Goal: Find specific page/section: Find specific page/section

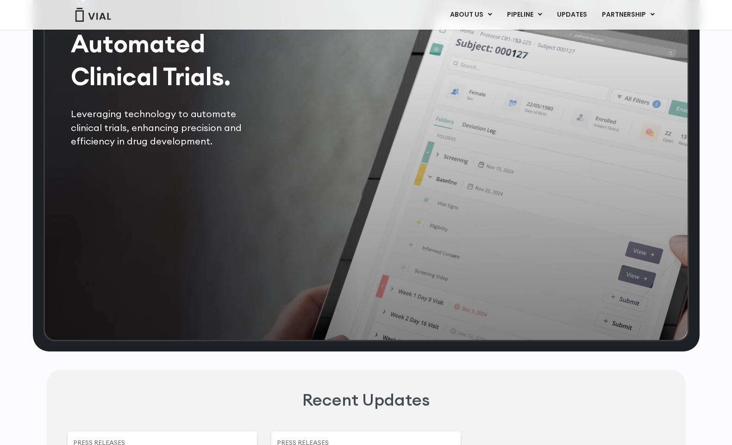
scroll to position [1991, 0]
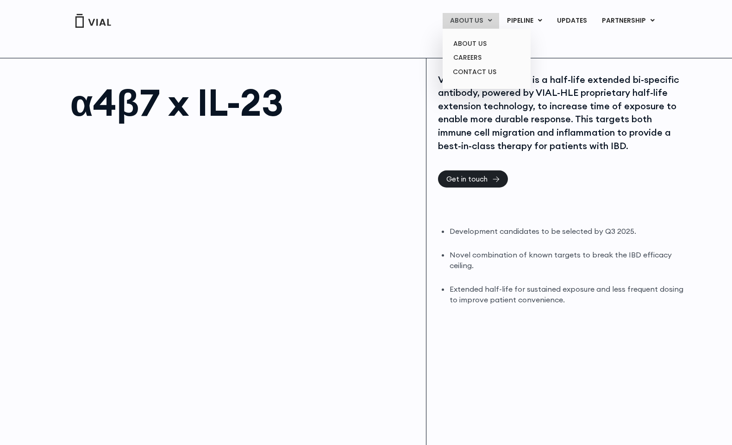
click at [464, 23] on link "ABOUT US" at bounding box center [471, 21] width 56 height 16
click at [468, 42] on link "ABOUT US" at bounding box center [486, 44] width 81 height 14
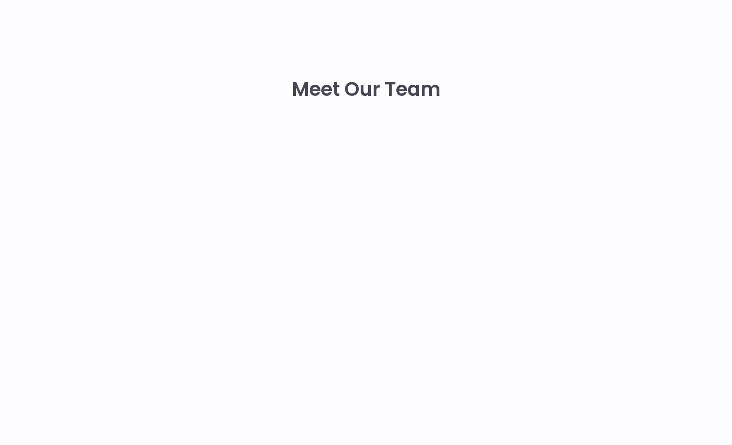
scroll to position [417, 0]
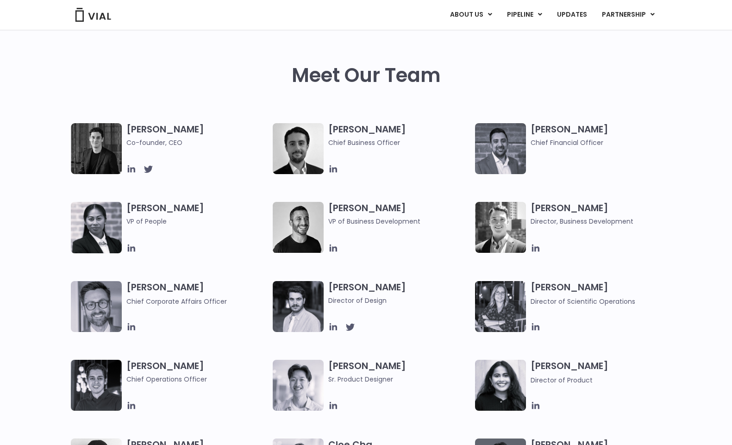
click at [493, 87] on div "Meet Our Team" at bounding box center [366, 93] width 593 height 59
click at [160, 130] on h3 "[PERSON_NAME] Co-founder, CEO" at bounding box center [197, 135] width 142 height 25
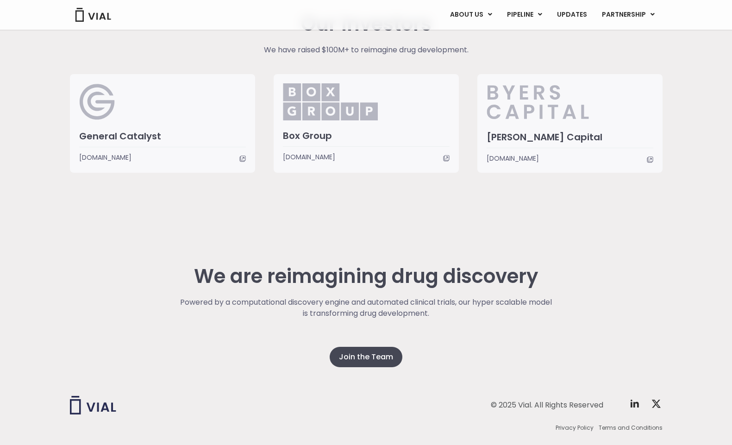
scroll to position [2269, 0]
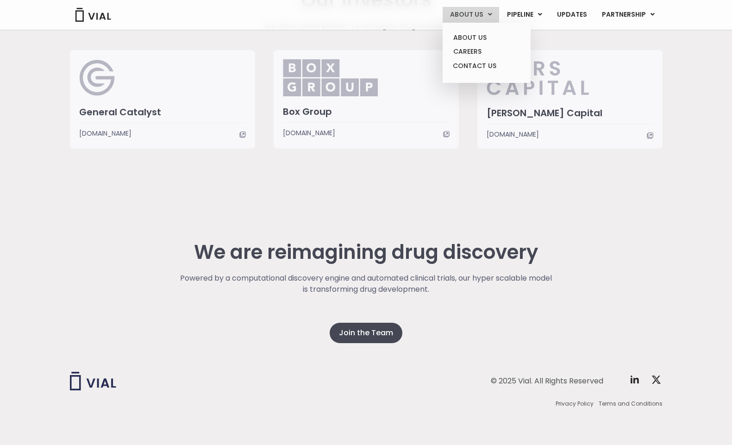
click at [468, 21] on link "ABOUT US" at bounding box center [471, 15] width 56 height 16
click at [476, 61] on link "CONTACT US" at bounding box center [486, 66] width 81 height 15
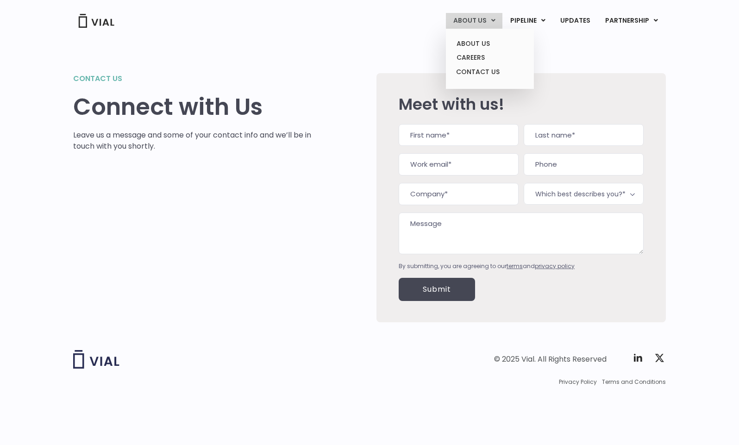
click at [465, 18] on link "ABOUT US" at bounding box center [474, 21] width 56 height 16
click at [477, 39] on link "ABOUT US" at bounding box center [489, 44] width 81 height 14
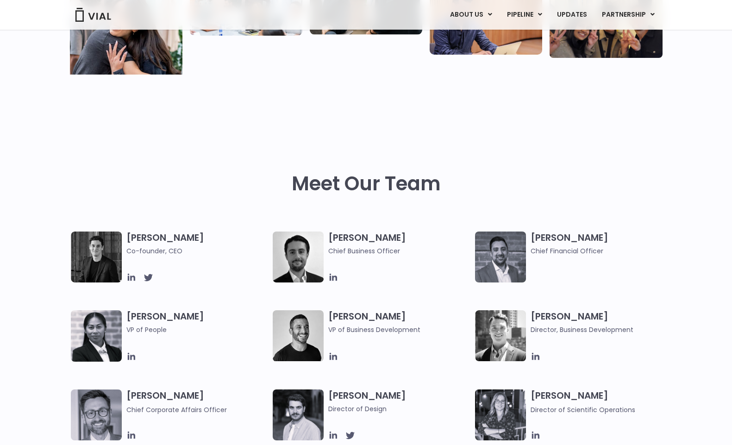
scroll to position [370, 0]
